Goal: Task Accomplishment & Management: Complete application form

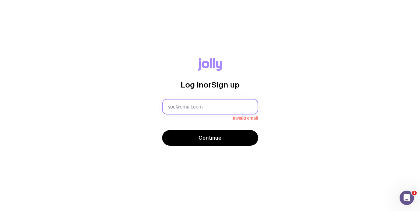
click at [210, 106] on input "text" at bounding box center [210, 107] width 96 height 16
type input "[PERSON_NAME][EMAIL_ADDRESS][PERSON_NAME][DOMAIN_NAME]"
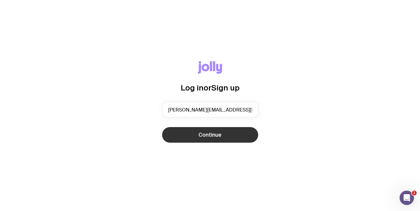
click at [210, 134] on span "Continue" at bounding box center [209, 134] width 23 height 7
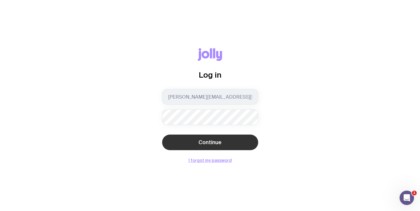
click at [182, 144] on button "Continue" at bounding box center [210, 143] width 96 height 16
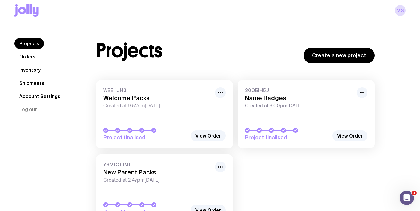
click at [164, 100] on h3 "Welcome Packs" at bounding box center [157, 98] width 108 height 7
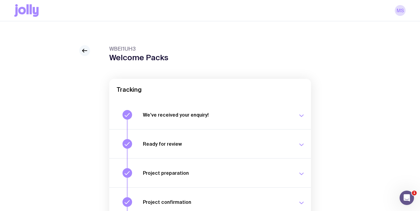
click at [86, 50] on icon at bounding box center [84, 50] width 7 height 7
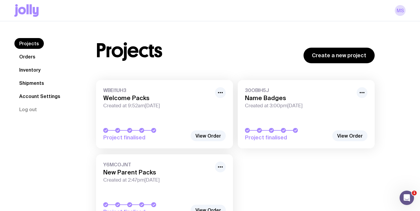
click at [35, 70] on link "Inventory" at bounding box center [29, 70] width 31 height 11
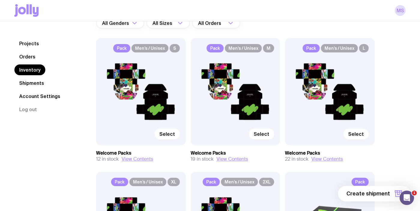
scroll to position [57, 0]
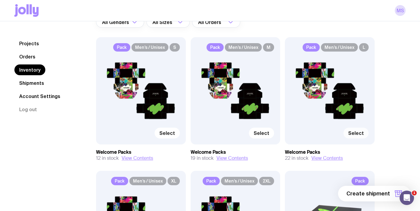
click at [354, 135] on span "Select" at bounding box center [356, 133] width 16 height 6
click at [0, 0] on input "Select" at bounding box center [0, 0] width 0 height 0
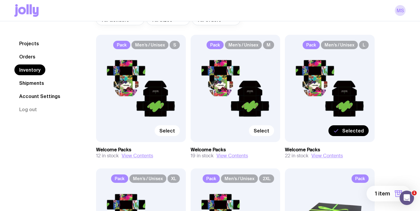
click at [377, 194] on span "1 item" at bounding box center [382, 193] width 15 height 7
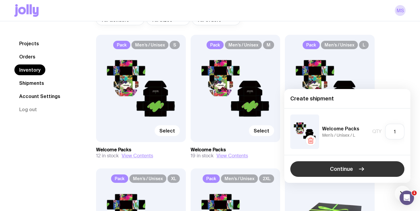
click at [342, 170] on span "Continue" at bounding box center [341, 169] width 23 height 7
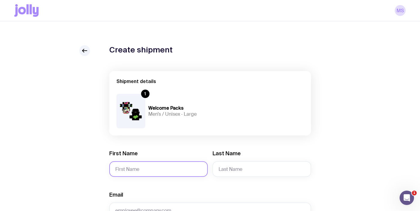
click at [142, 167] on input "First Name" at bounding box center [158, 169] width 98 height 16
type input "[PERSON_NAME]"
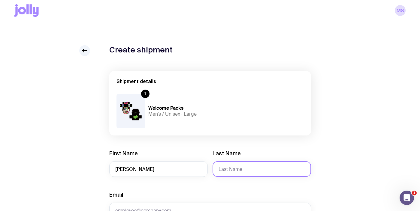
click at [232, 168] on input "Last Name" at bounding box center [261, 169] width 98 height 16
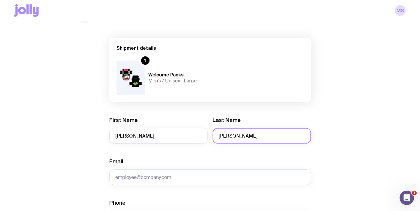
scroll to position [36, 0]
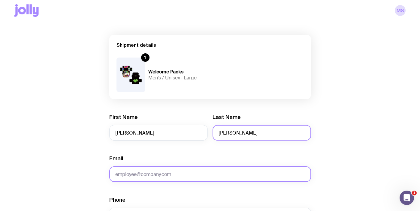
type input "[PERSON_NAME]"
click at [173, 174] on input "Email" at bounding box center [210, 175] width 202 height 16
paste input "j"
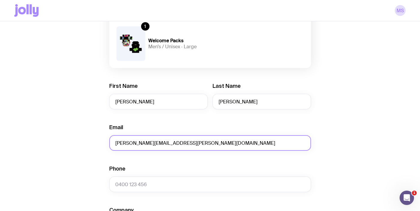
scroll to position [69, 0]
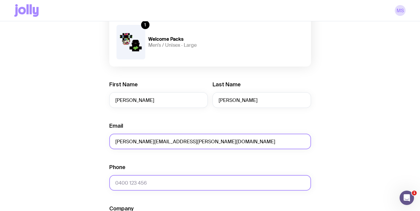
type input "[PERSON_NAME][EMAIL_ADDRESS][PERSON_NAME][DOMAIN_NAME]"
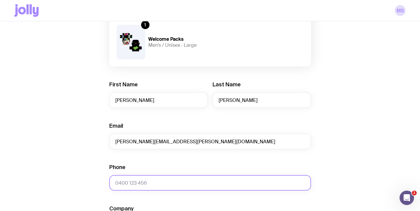
click at [130, 180] on input "Phone" at bounding box center [210, 183] width 202 height 16
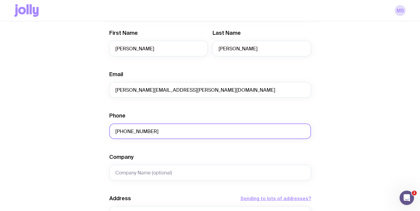
scroll to position [123, 0]
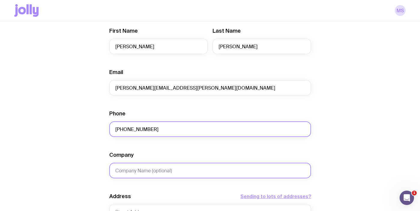
type input "[PHONE_NUMBER]"
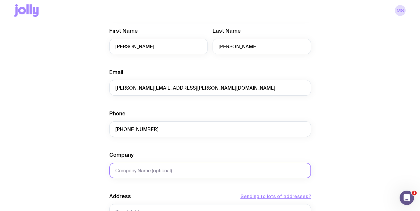
click at [169, 170] on input "Company" at bounding box center [210, 171] width 202 height 16
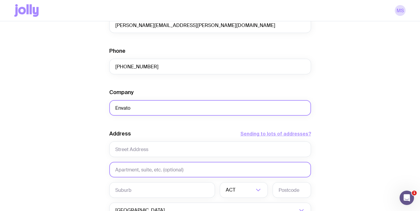
scroll to position [186, 0]
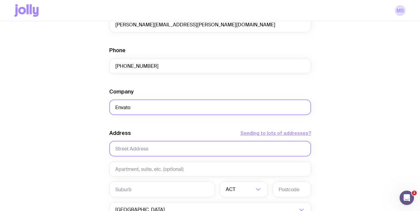
type input "Envato"
click at [142, 148] on input "text" at bounding box center [210, 149] width 202 height 16
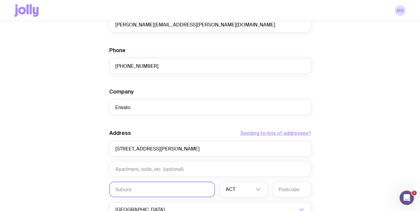
click at [119, 187] on input "text" at bounding box center [162, 190] width 106 height 16
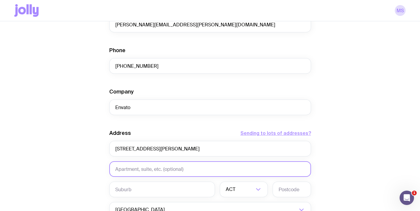
click at [130, 168] on input "text" at bounding box center [210, 169] width 202 height 16
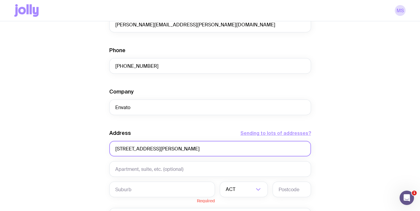
click at [214, 149] on input "[STREET_ADDRESS][PERSON_NAME]" at bounding box center [210, 149] width 202 height 16
click at [166, 149] on input "[STREET_ADDRESS][PERSON_NAME]" at bounding box center [210, 149] width 202 height 16
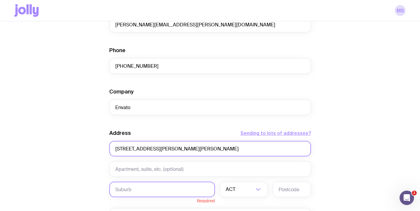
type input "[STREET_ADDRESS][PERSON_NAME][PERSON_NAME]"
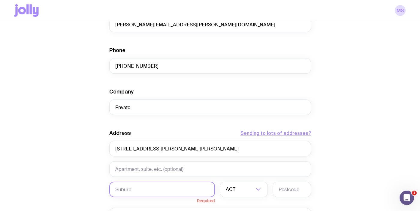
click at [143, 186] on input "text" at bounding box center [162, 190] width 106 height 16
type input "Hawkes Bay"
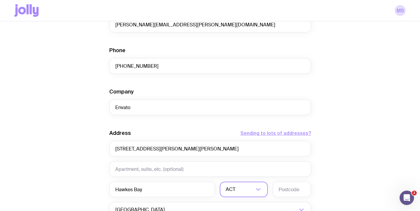
click at [259, 191] on icon "Search for option" at bounding box center [257, 189] width 7 height 7
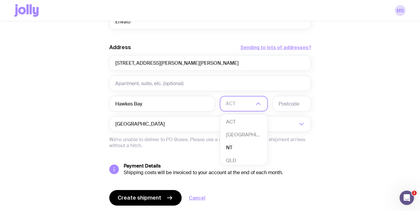
scroll to position [2, 0]
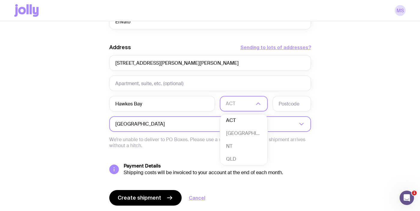
click at [214, 122] on input "Search for option" at bounding box center [231, 124] width 131 height 16
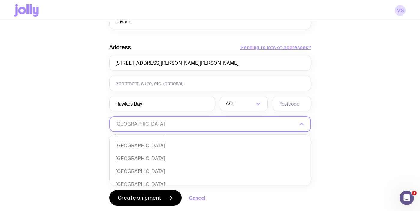
scroll to position [1965, 0]
click at [153, 168] on li "[GEOGRAPHIC_DATA]" at bounding box center [210, 169] width 201 height 13
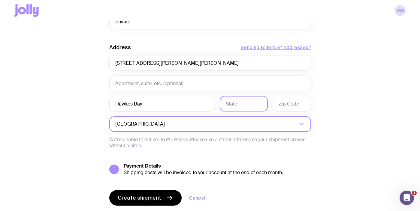
click at [236, 104] on input "text" at bounding box center [244, 104] width 48 height 16
click at [236, 105] on input "text" at bounding box center [244, 104] width 48 height 16
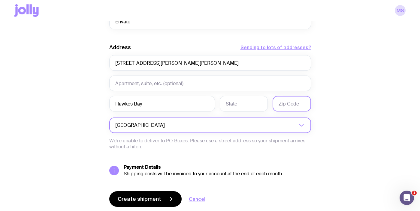
click at [284, 103] on input "text" at bounding box center [291, 104] width 38 height 16
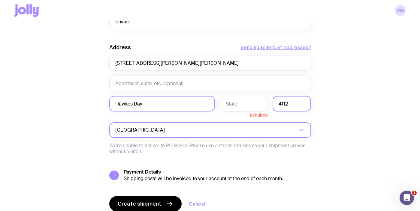
type input "4112"
click at [186, 104] on input "Hawkes Bay" at bounding box center [162, 104] width 106 height 16
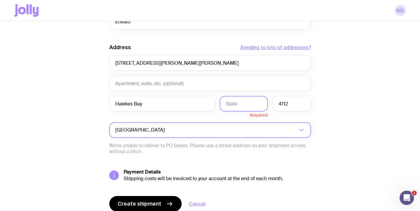
click at [233, 107] on input "text" at bounding box center [244, 104] width 48 height 16
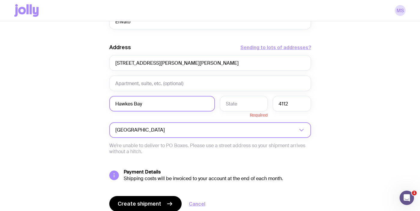
click at [155, 104] on input "Hawkes Bay" at bounding box center [162, 104] width 106 height 16
type input "H"
type input "[PERSON_NAME]"
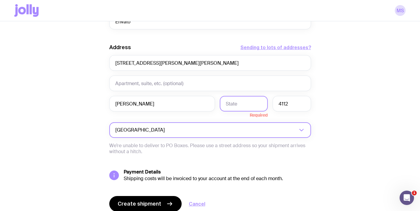
click at [236, 103] on input "text" at bounding box center [244, 104] width 48 height 16
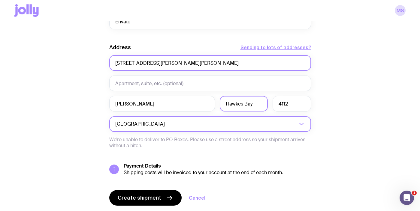
type input "Hawkes Bay"
click at [181, 65] on input "[STREET_ADDRESS][PERSON_NAME][PERSON_NAME]" at bounding box center [210, 63] width 202 height 16
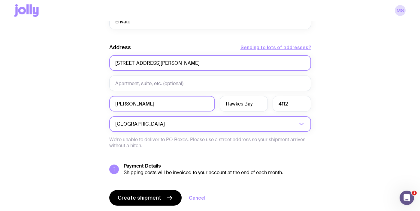
scroll to position [290, 0]
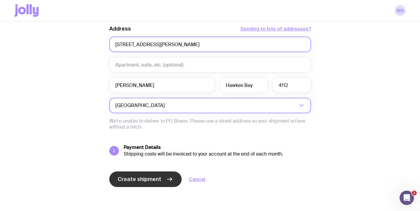
type input "[STREET_ADDRESS][PERSON_NAME]"
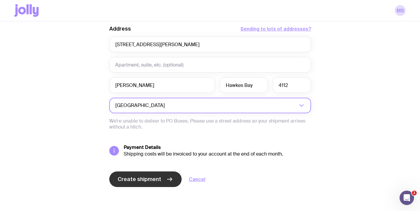
click at [140, 176] on span "Create shipment" at bounding box center [140, 179] width 44 height 7
